Goal: Find specific page/section: Find specific page/section

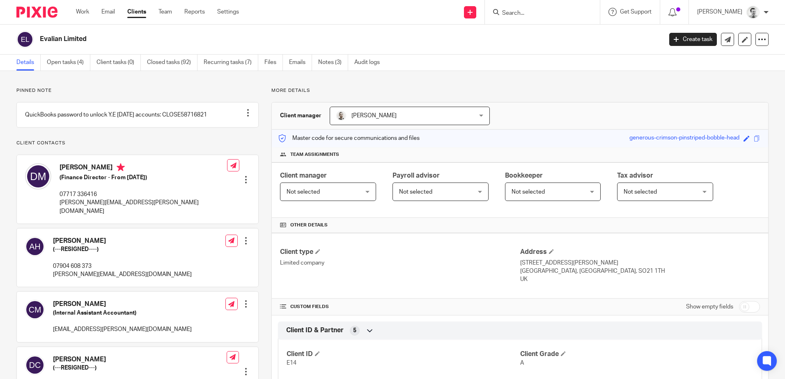
click at [530, 13] on input "Search" at bounding box center [538, 13] width 74 height 7
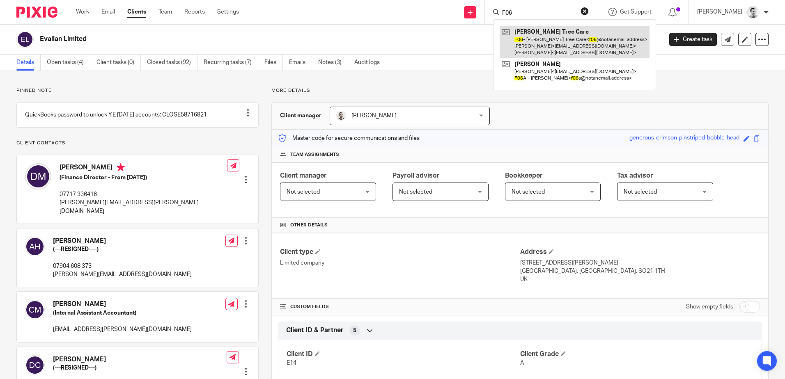
type input "F06"
click at [548, 41] on link at bounding box center [575, 42] width 150 height 32
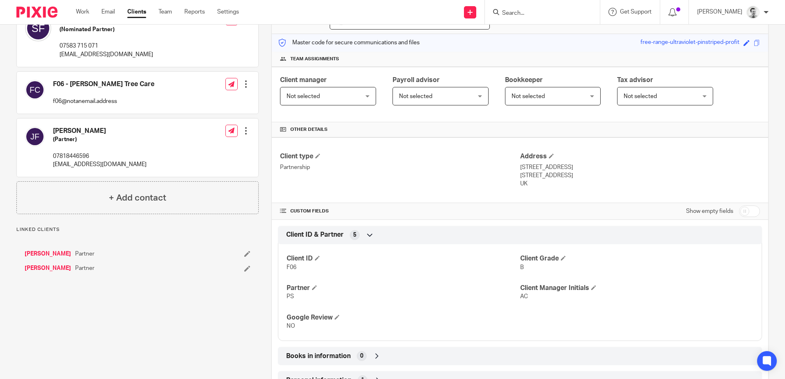
scroll to position [226, 0]
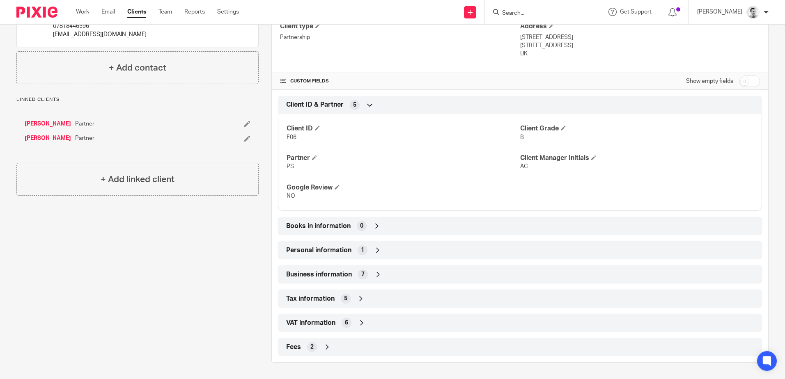
click at [374, 225] on icon at bounding box center [377, 226] width 8 height 8
click at [373, 225] on icon at bounding box center [377, 226] width 8 height 8
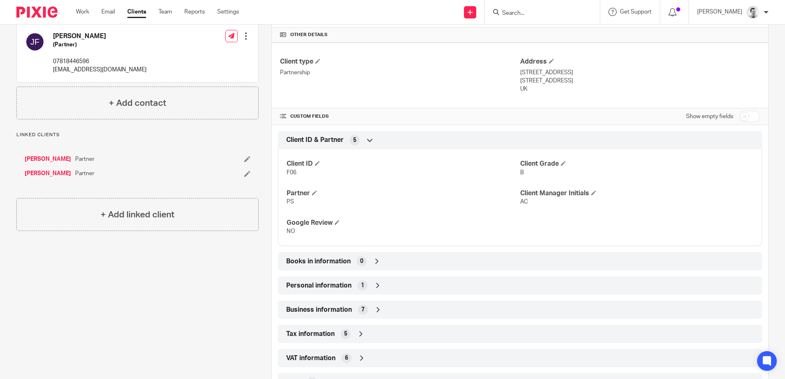
scroll to position [0, 0]
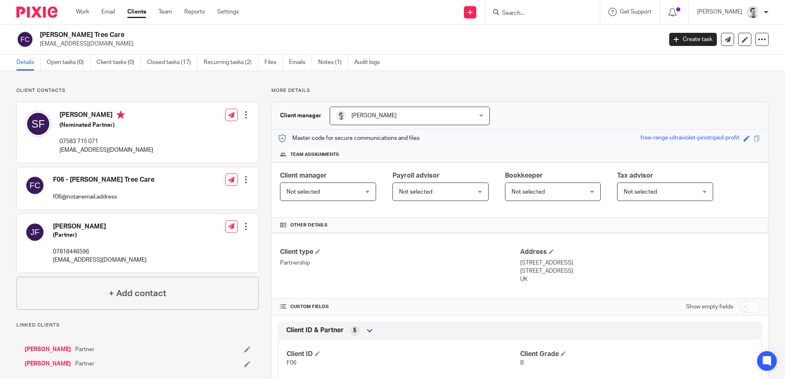
click at [522, 14] on input "Search" at bounding box center [538, 13] width 74 height 7
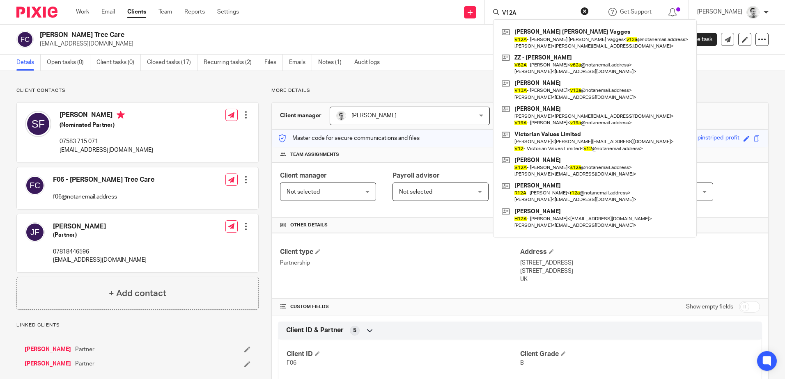
type input "V12A"
click button "submit" at bounding box center [0, 0] width 0 height 0
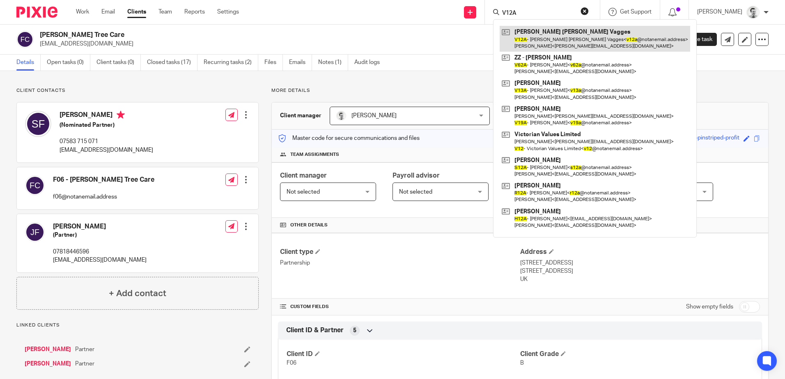
click at [529, 44] on link at bounding box center [595, 38] width 190 height 25
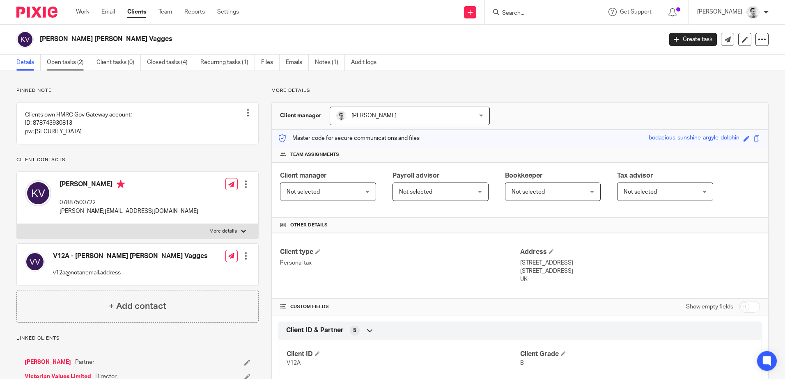
click at [58, 62] on link "Open tasks (2)" at bounding box center [69, 63] width 44 height 16
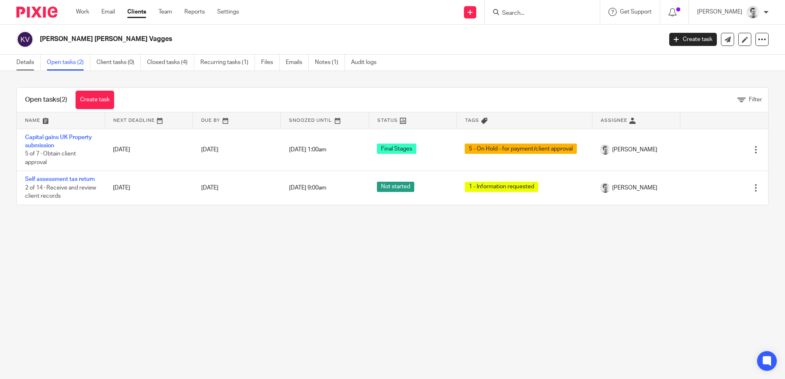
click at [21, 62] on link "Details" at bounding box center [28, 63] width 24 height 16
